Goal: Find specific page/section: Find specific page/section

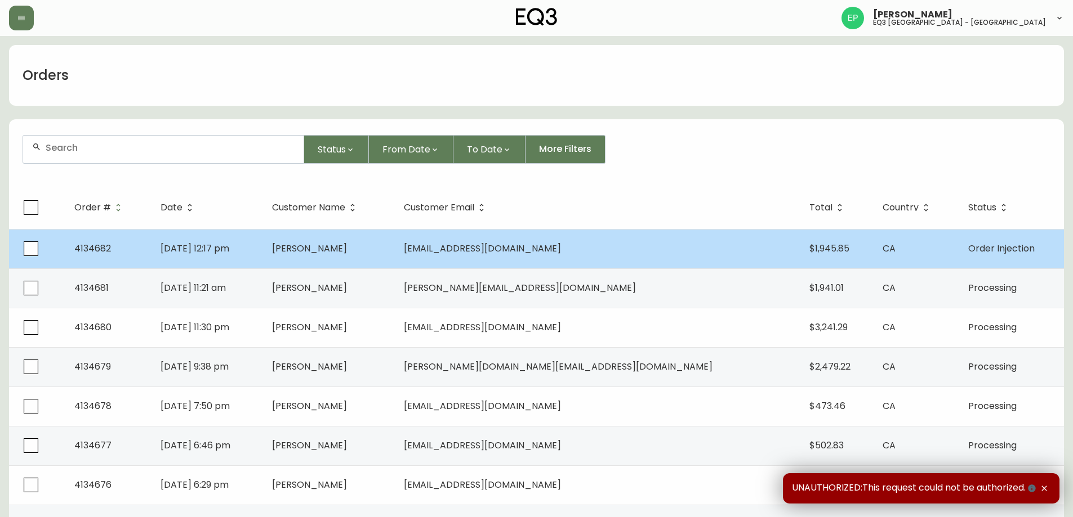
click at [263, 246] on td "Aug 17 2025, 12:17 pm" at bounding box center [207, 248] width 112 height 39
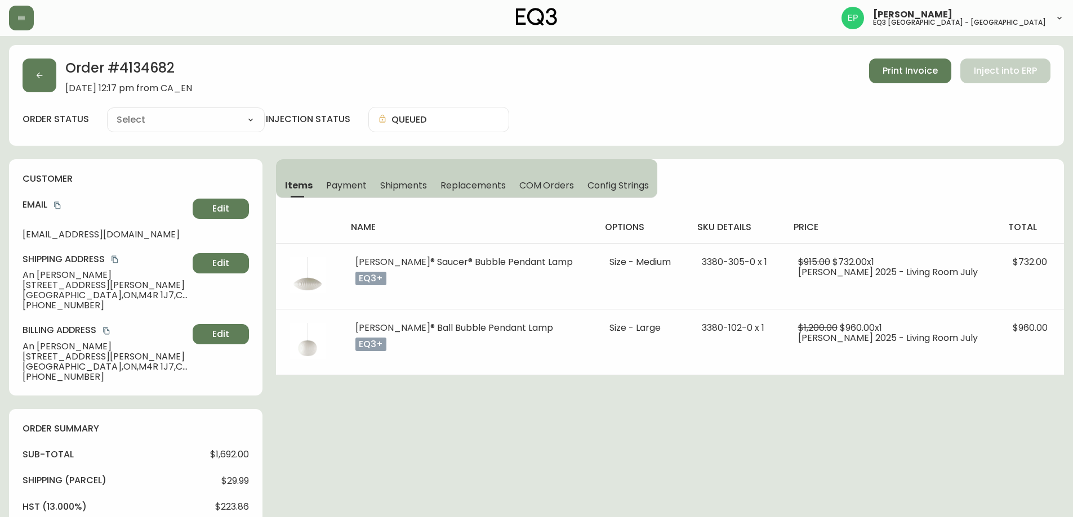
type input "Order Injection"
select select "ORDER_INJECTION"
click at [43, 66] on button "button" at bounding box center [40, 76] width 34 height 34
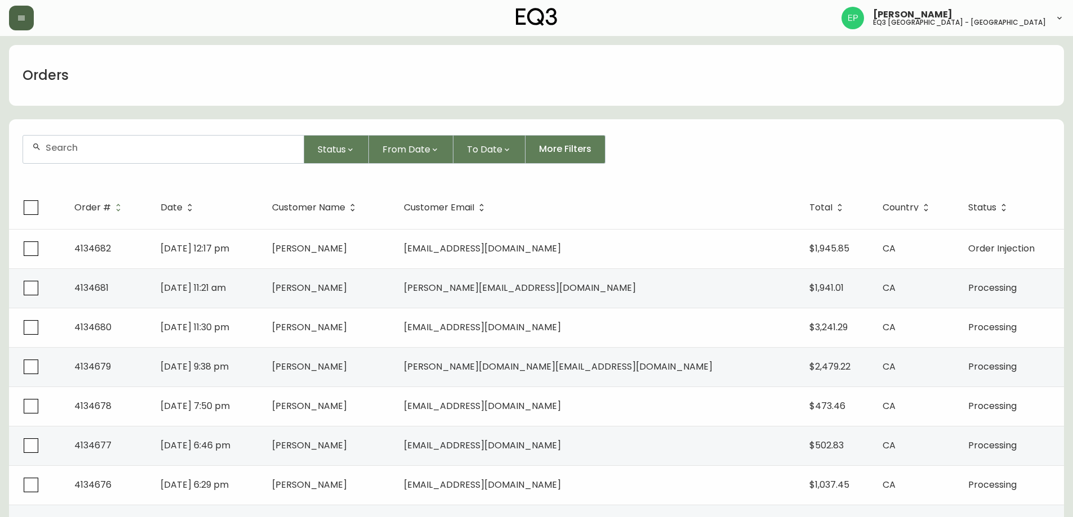
click at [13, 19] on button "button" at bounding box center [21, 18] width 25 height 25
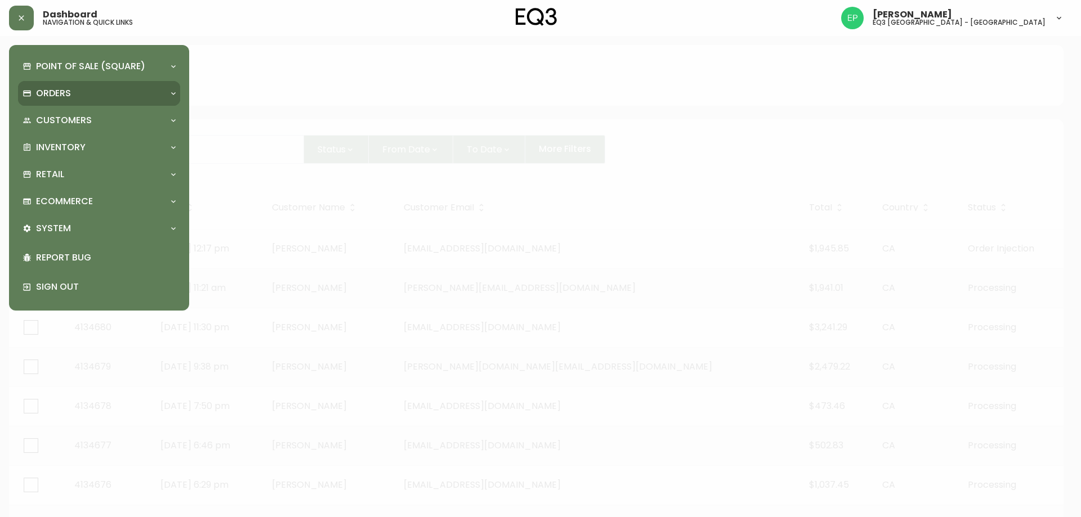
click at [64, 100] on div "Orders" at bounding box center [99, 93] width 162 height 25
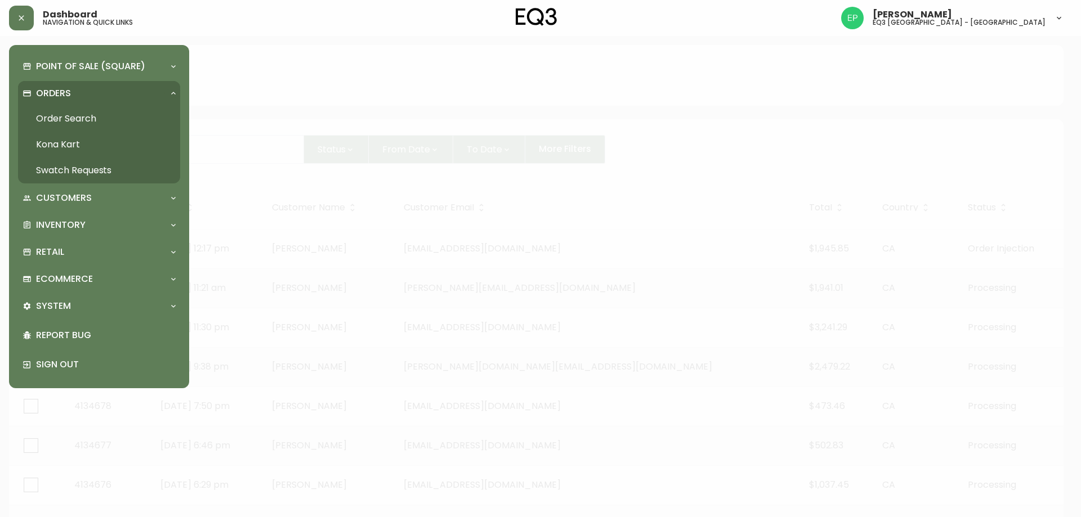
click at [68, 115] on link "Order Search" at bounding box center [99, 119] width 162 height 26
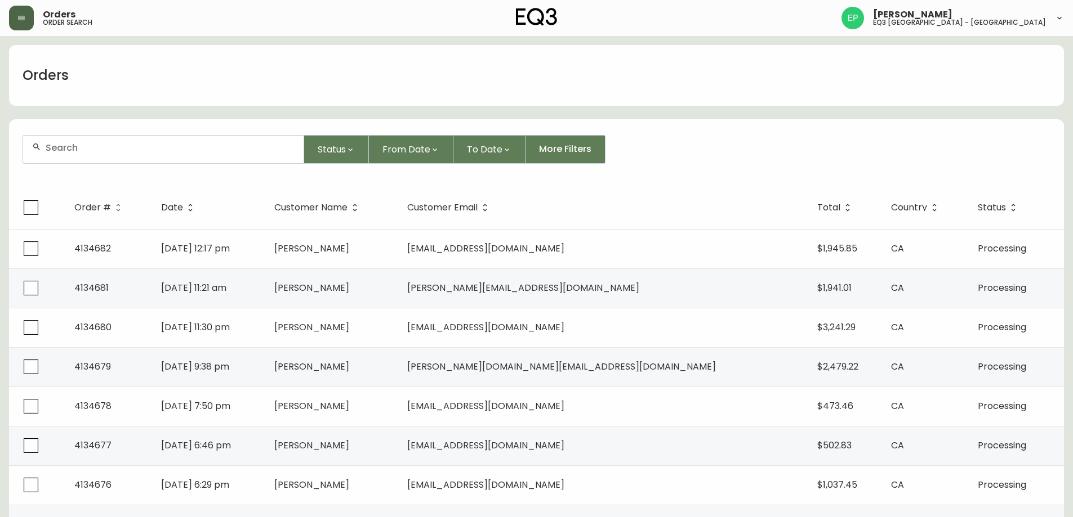
click at [21, 14] on icon "button" at bounding box center [21, 18] width 9 height 9
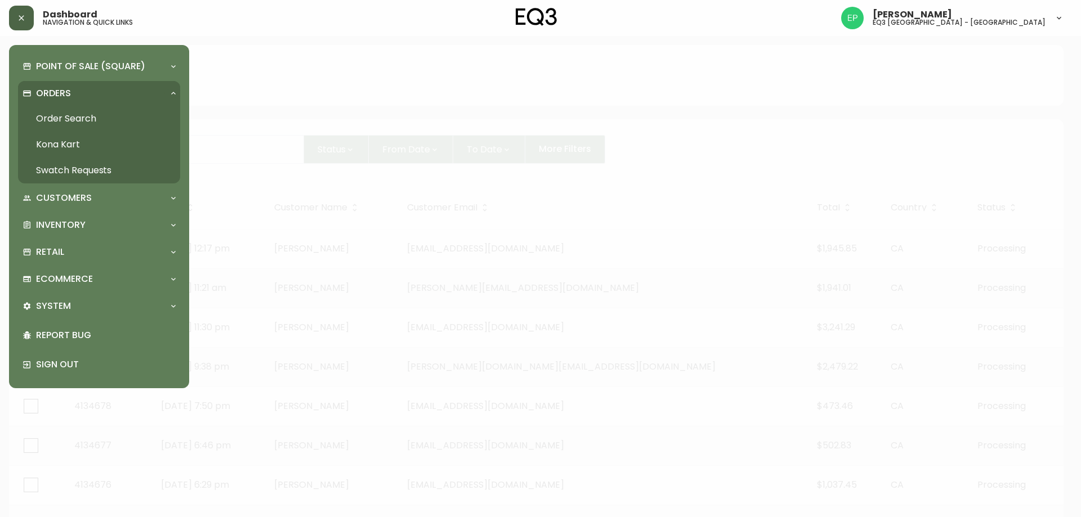
click at [52, 116] on link "Order Search" at bounding box center [99, 119] width 162 height 26
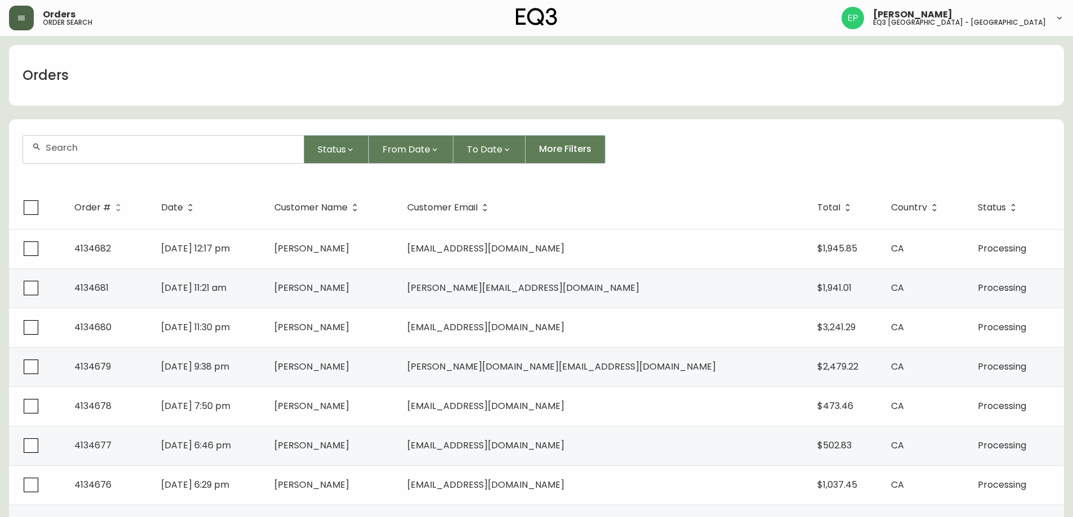
click at [32, 5] on div "Orders order search Etienne Plante eq3 montréal - griffintown" at bounding box center [536, 18] width 1055 height 36
click at [25, 30] on button "button" at bounding box center [21, 18] width 25 height 25
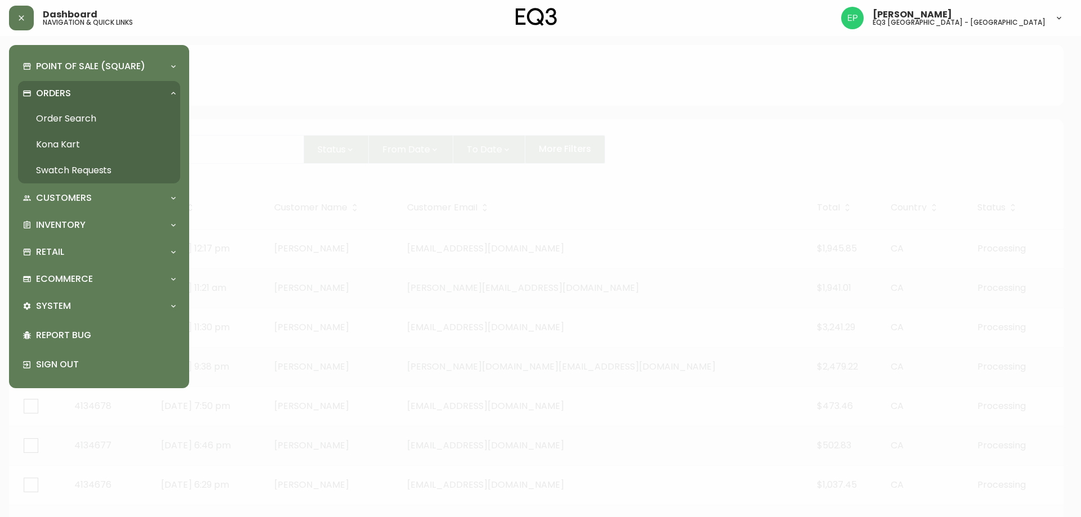
click at [73, 120] on link "Order Search" at bounding box center [99, 119] width 162 height 26
